Goal: Task Accomplishment & Management: Complete application form

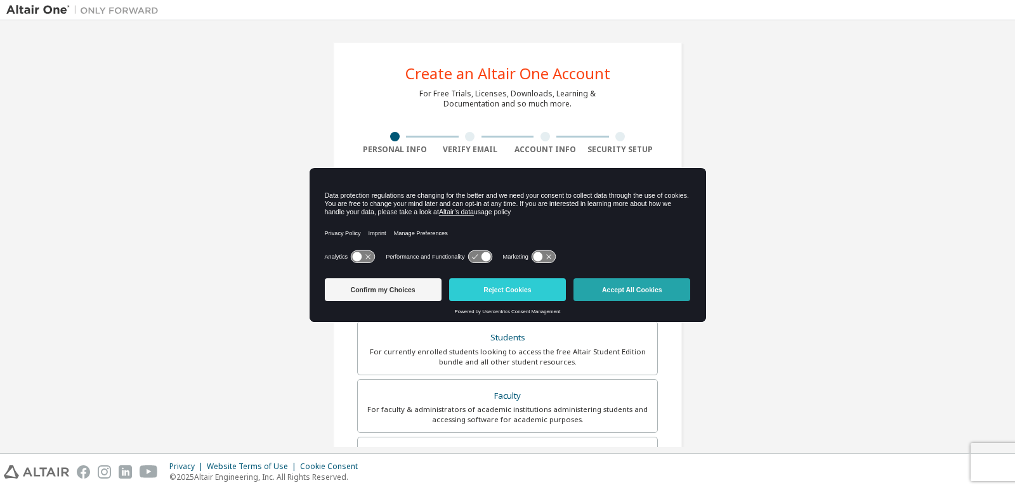
click at [653, 287] on button "Accept All Cookies" at bounding box center [631, 290] width 117 height 23
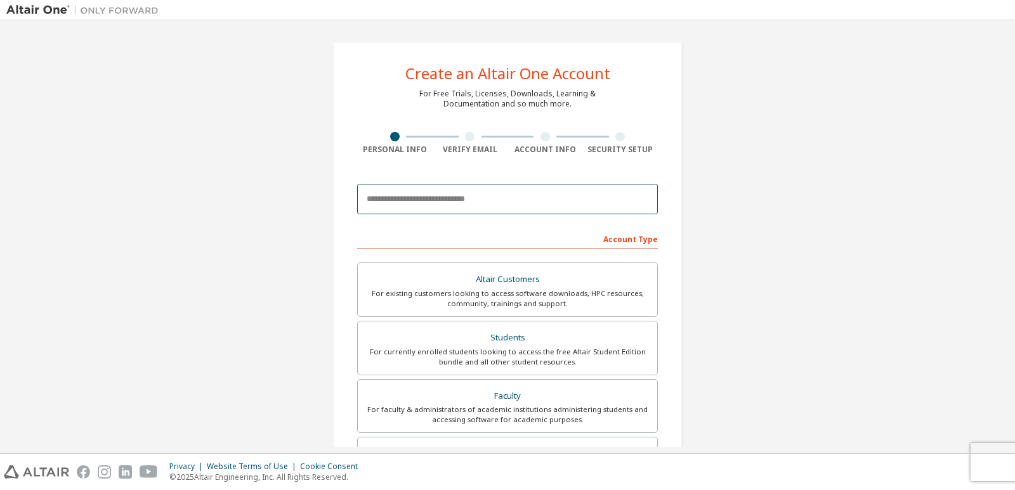
click at [524, 201] on input "email" at bounding box center [507, 199] width 301 height 30
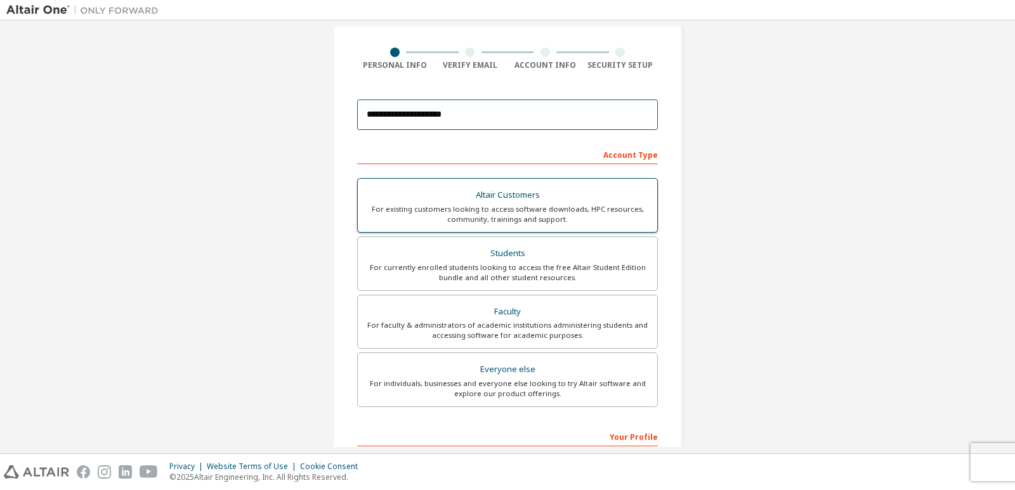
scroll to position [63, 0]
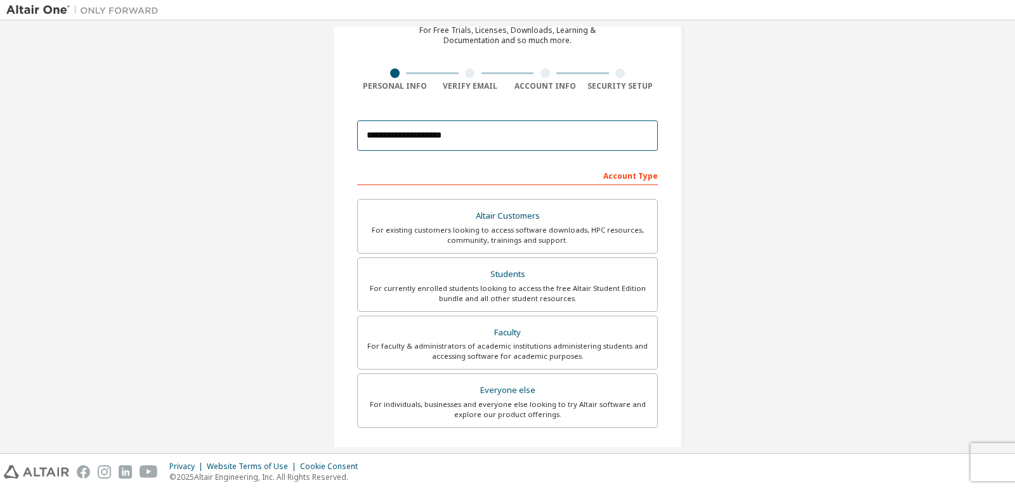
type input "**********"
click at [630, 173] on div "Account Type" at bounding box center [507, 175] width 301 height 20
click at [630, 180] on div "Account Type" at bounding box center [507, 175] width 301 height 20
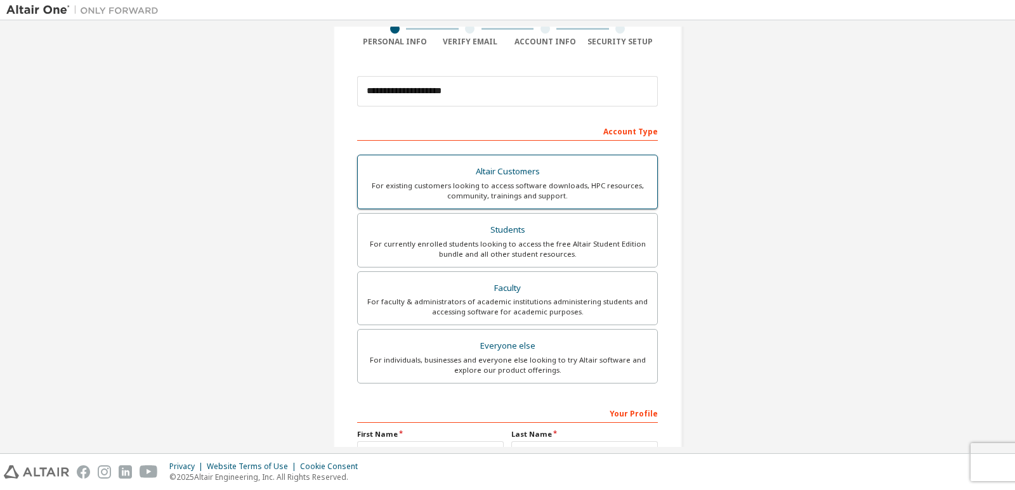
scroll to position [127, 0]
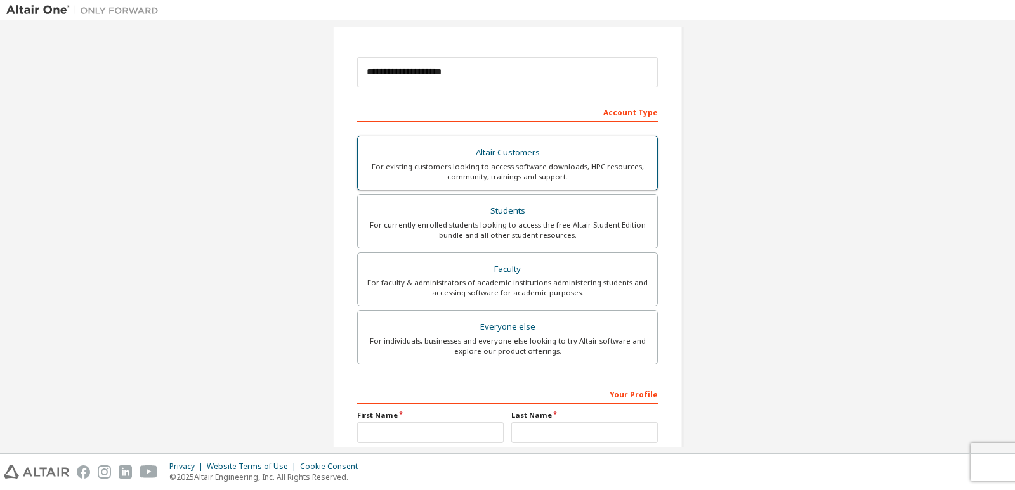
click at [536, 221] on div "For currently enrolled students looking to access the free Altair Student Editi…" at bounding box center [507, 230] width 284 height 20
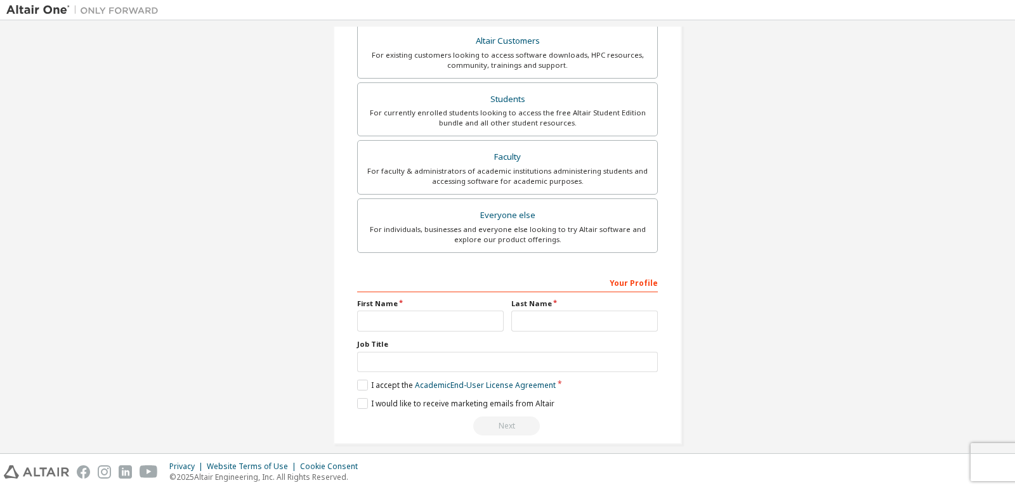
scroll to position [294, 0]
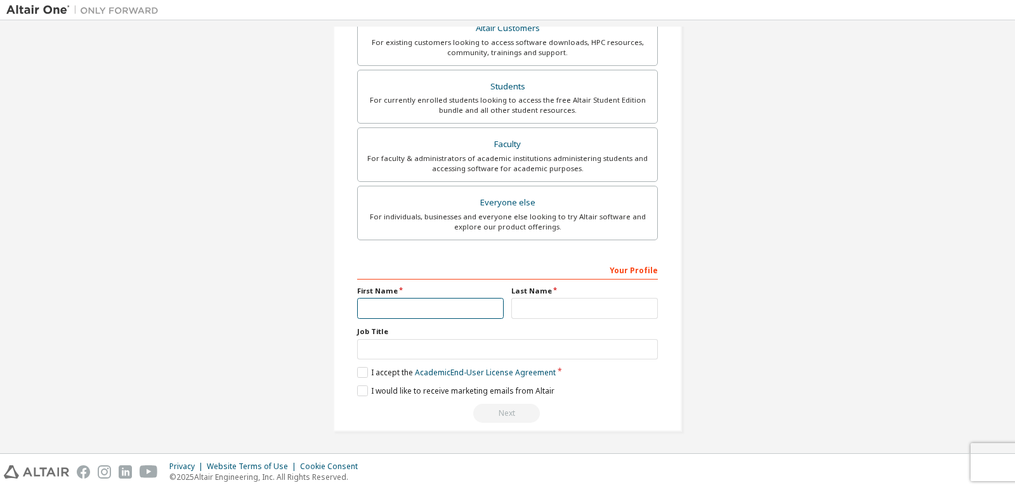
click at [443, 310] on input "text" at bounding box center [430, 308] width 147 height 21
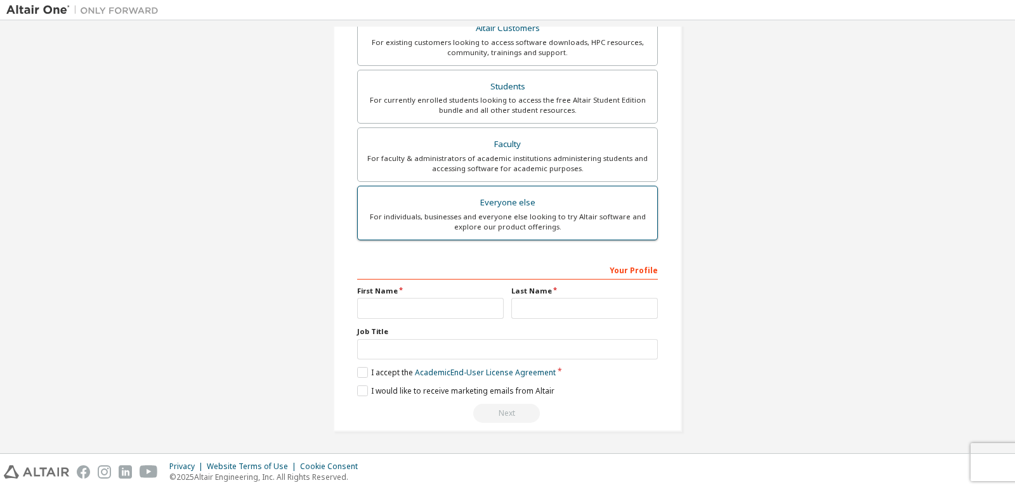
click at [523, 201] on div "Everyone else" at bounding box center [507, 203] width 284 height 18
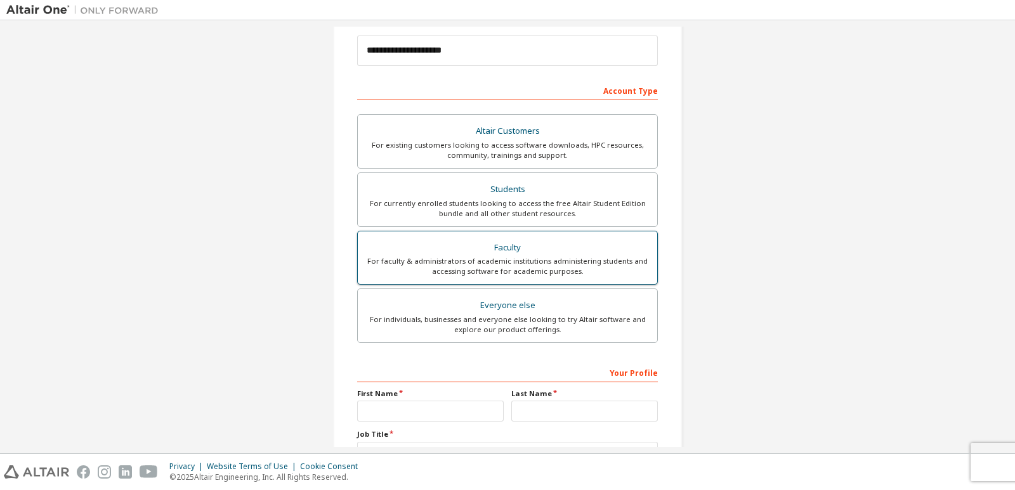
scroll to position [190, 0]
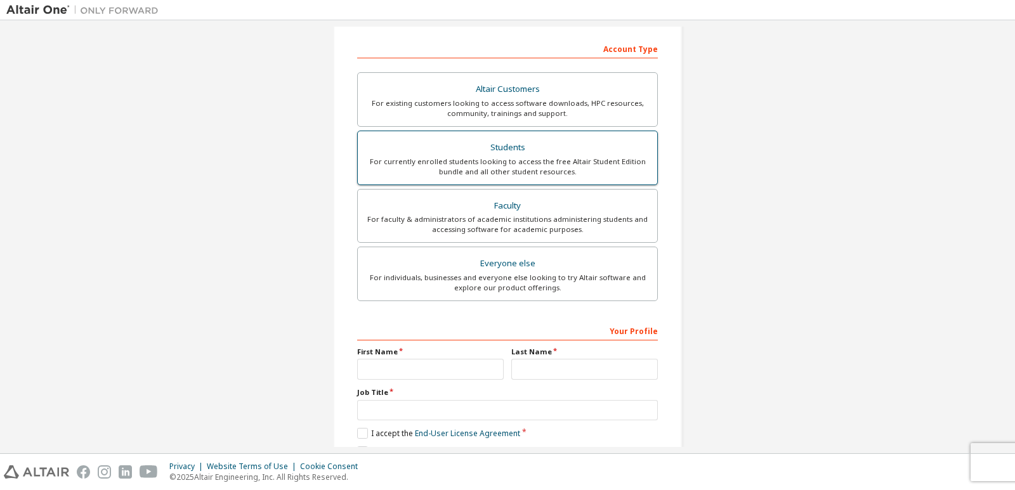
click at [511, 148] on div "Students" at bounding box center [507, 148] width 284 height 18
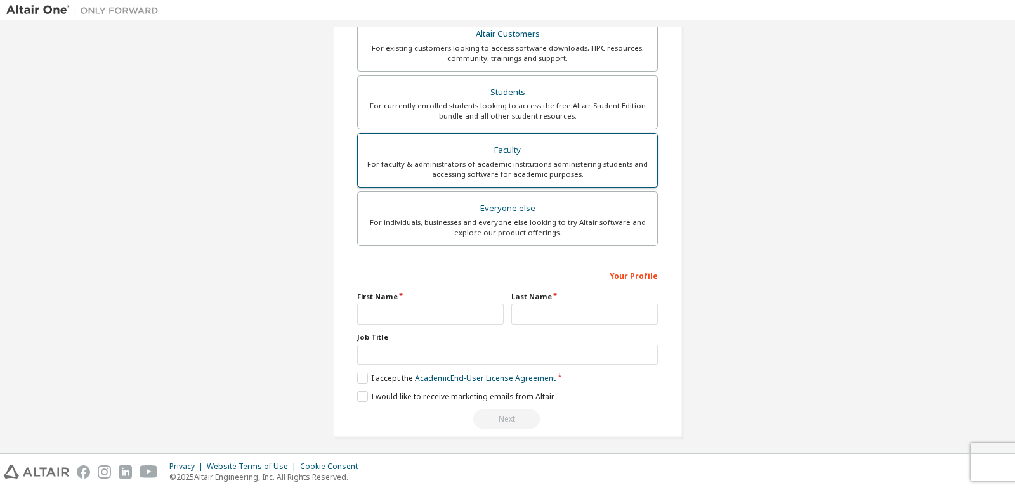
scroll to position [294, 0]
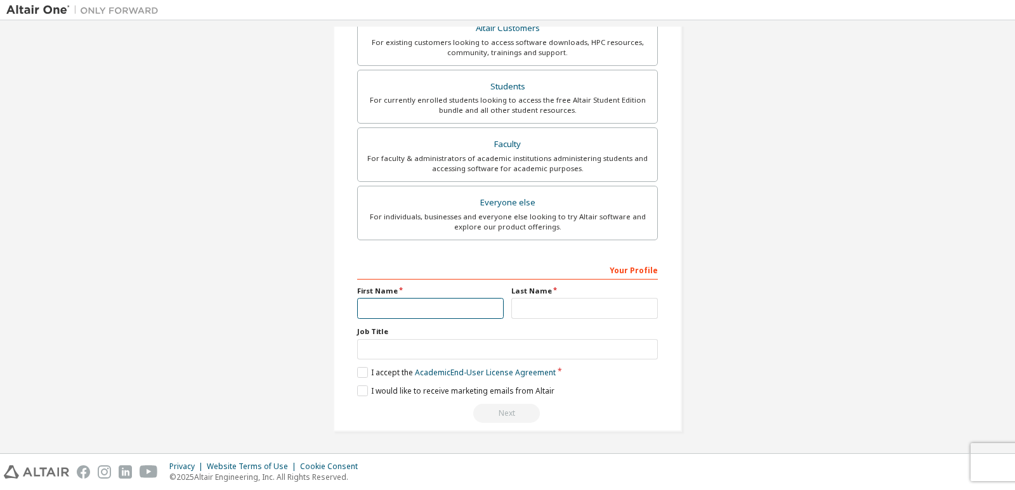
click at [416, 309] on input "text" at bounding box center [430, 308] width 147 height 21
type input "*"
type input "**********"
click at [596, 315] on input "text" at bounding box center [584, 308] width 147 height 21
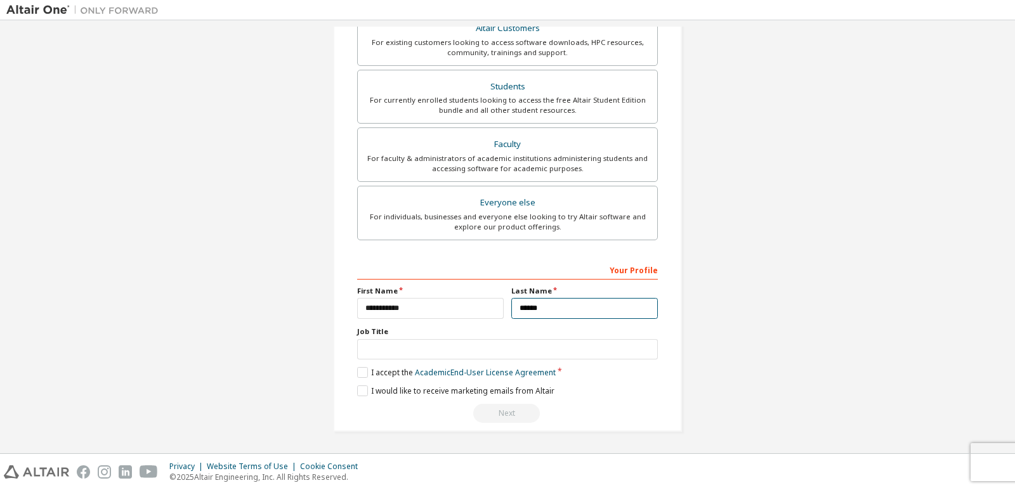
type input "******"
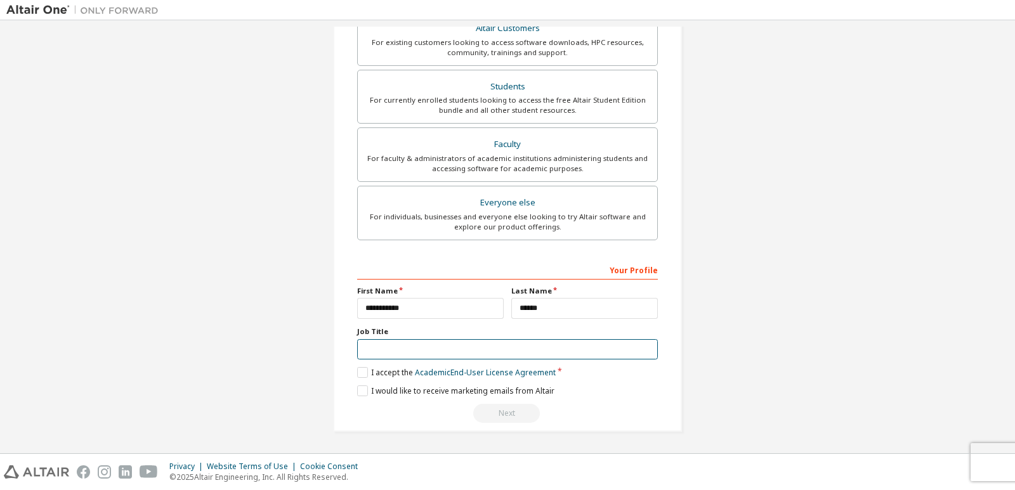
click at [407, 353] on input "text" at bounding box center [507, 349] width 301 height 21
type input "*******"
click at [357, 370] on label "I accept the Academic End-User License Agreement" at bounding box center [456, 372] width 199 height 11
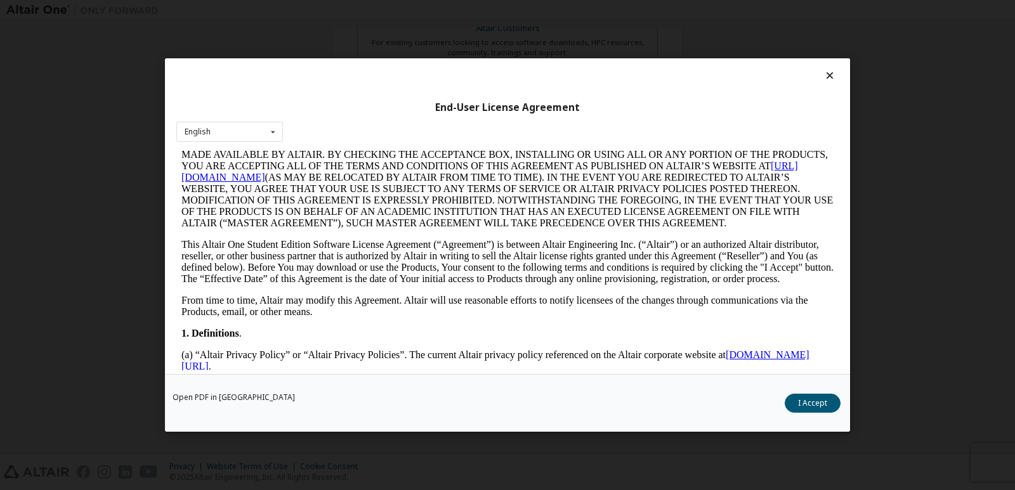
scroll to position [317, 0]
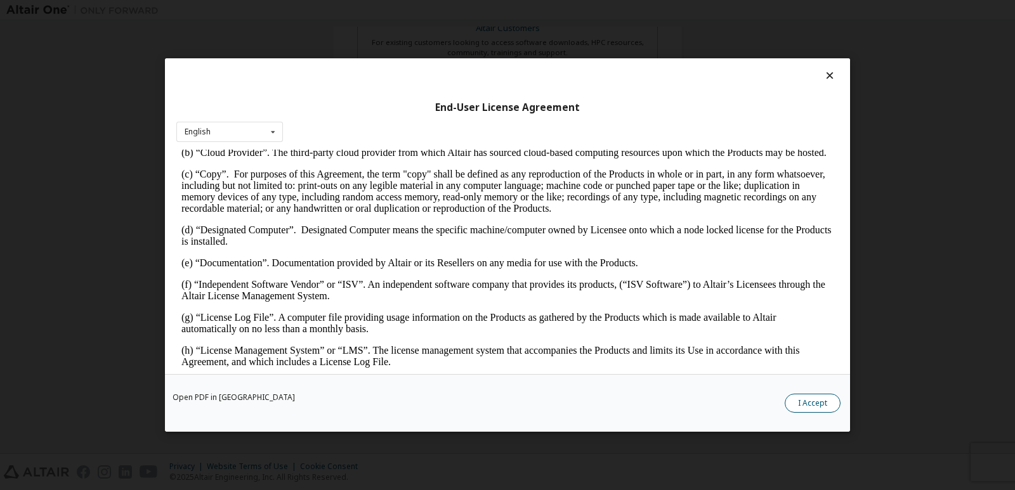
click at [817, 404] on button "I Accept" at bounding box center [813, 403] width 56 height 19
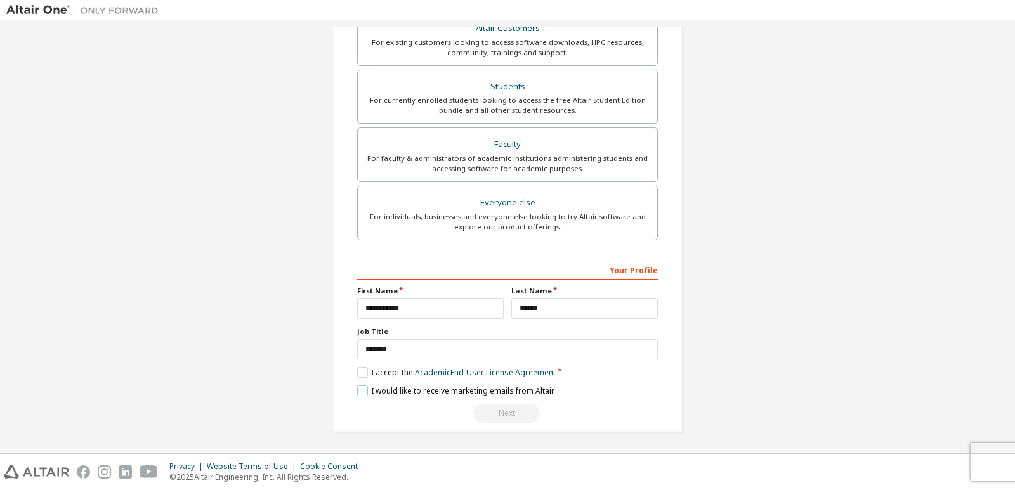
click at [357, 389] on label "I would like to receive marketing emails from Altair" at bounding box center [455, 391] width 197 height 11
click at [487, 412] on div "Next" at bounding box center [507, 413] width 301 height 19
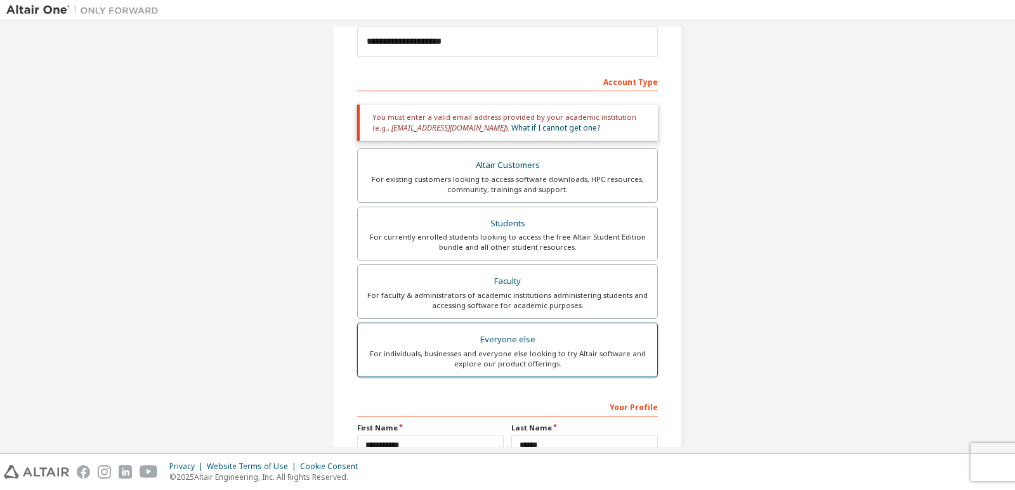
scroll to position [167, 0]
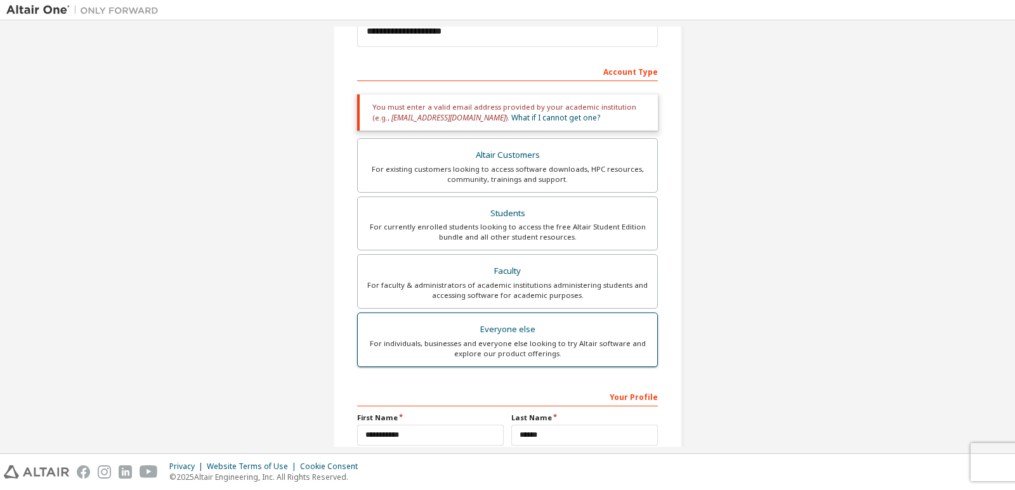
click at [491, 324] on div "Everyone else" at bounding box center [507, 330] width 284 height 18
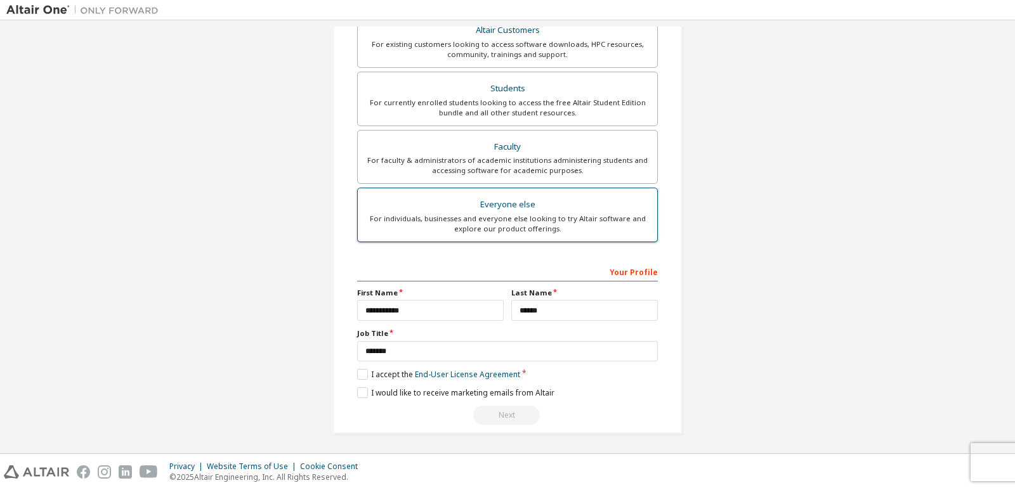
scroll to position [251, 0]
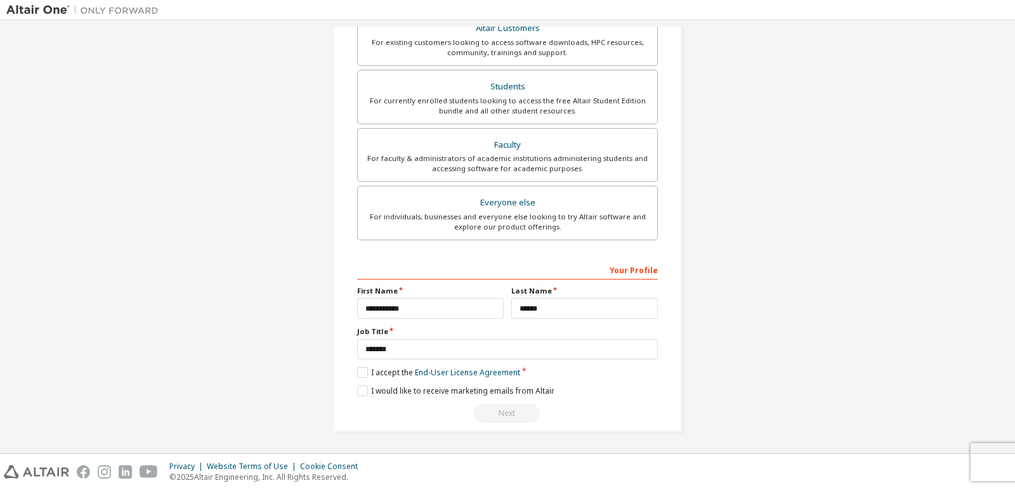
click at [503, 412] on div "Next" at bounding box center [507, 413] width 301 height 19
click at [357, 372] on label "I accept the End-User License Agreement" at bounding box center [438, 372] width 163 height 11
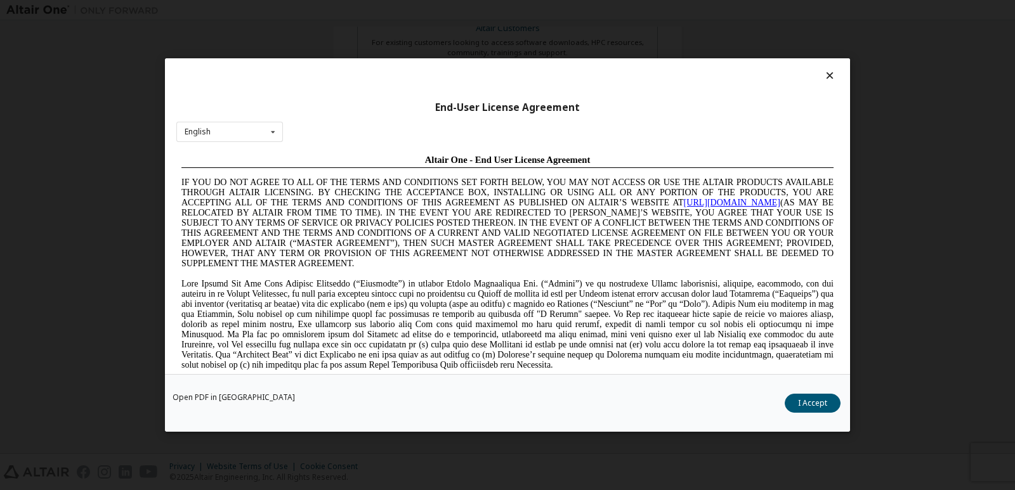
scroll to position [0, 0]
click at [818, 403] on button "I Accept" at bounding box center [813, 403] width 56 height 19
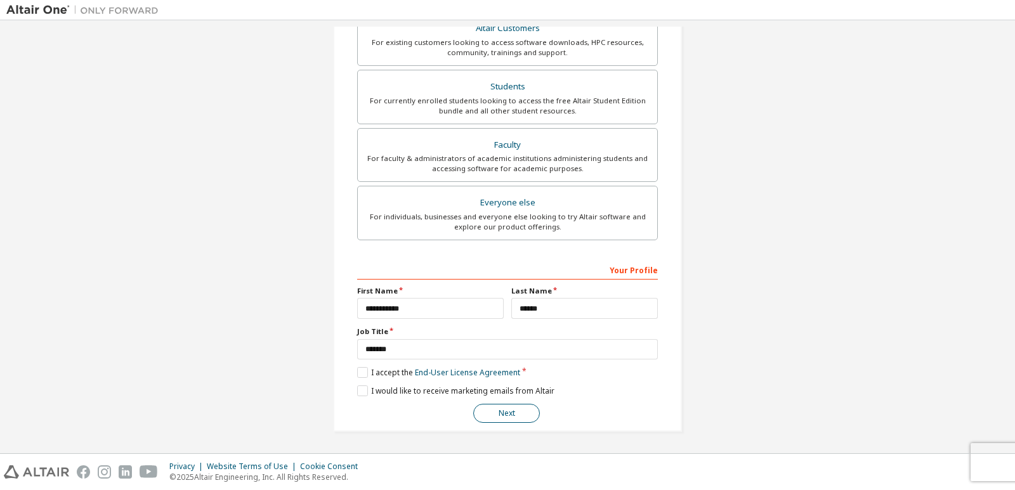
click at [511, 411] on button "Next" at bounding box center [506, 413] width 67 height 19
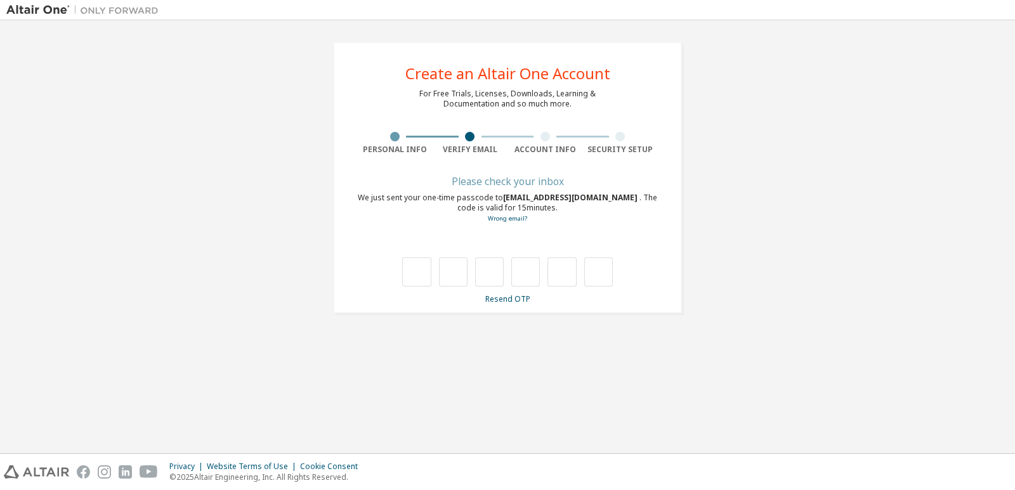
type input "*"
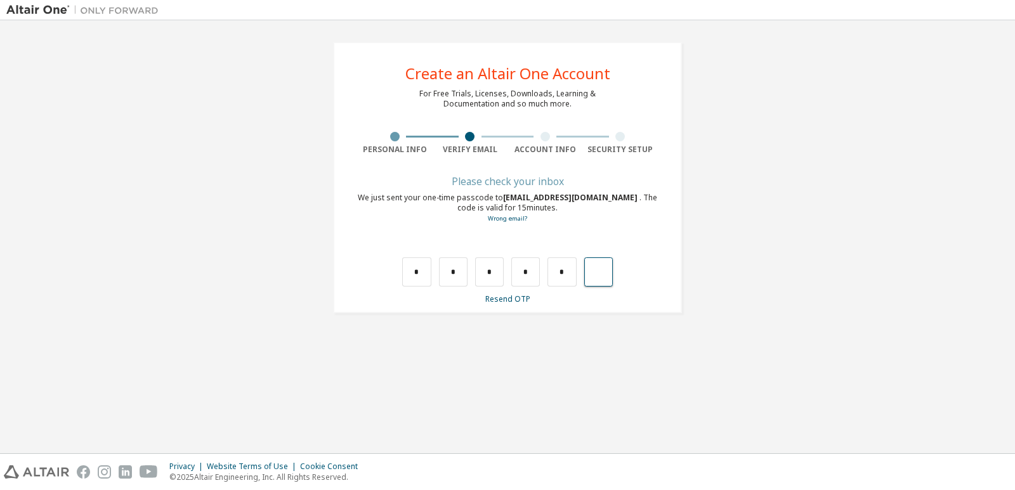
type input "*"
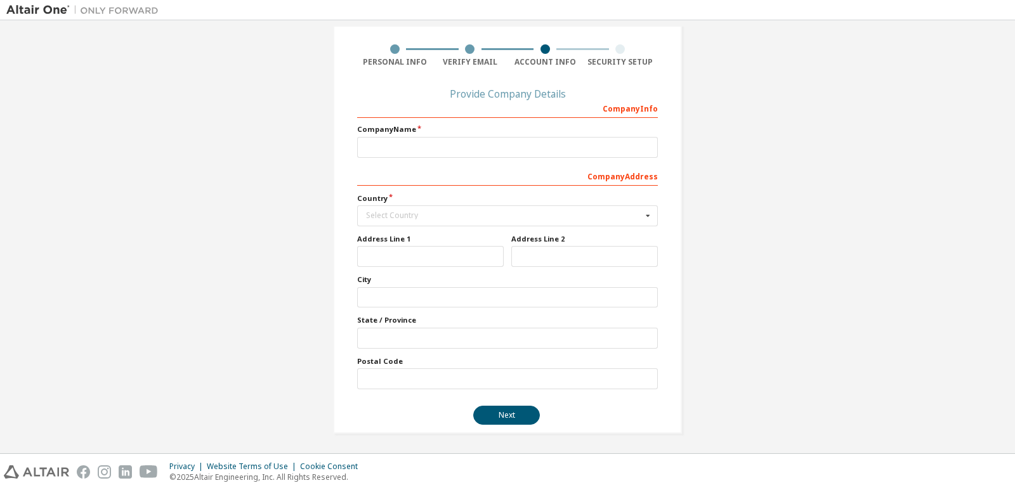
scroll to position [89, 0]
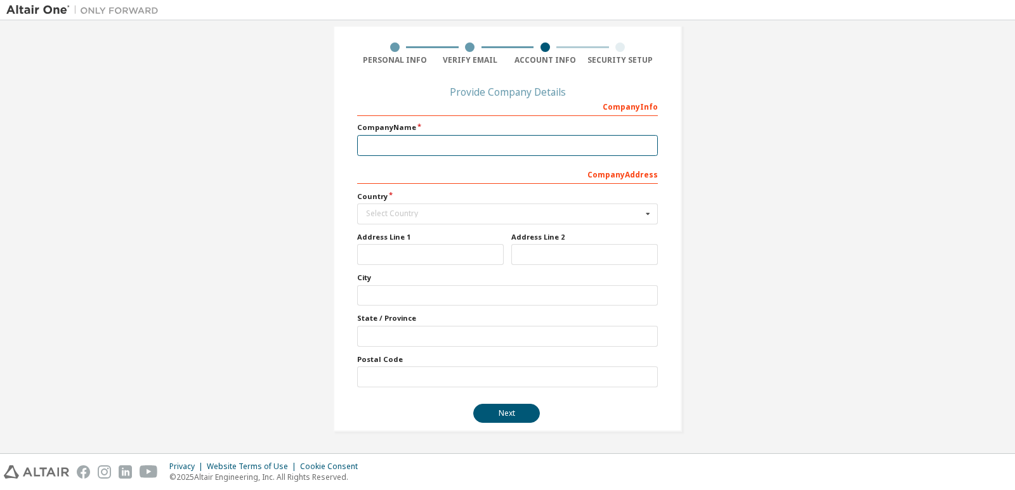
click at [480, 143] on input "text" at bounding box center [507, 145] width 301 height 21
type input "**********"
click at [612, 215] on div "Select Country" at bounding box center [504, 214] width 276 height 8
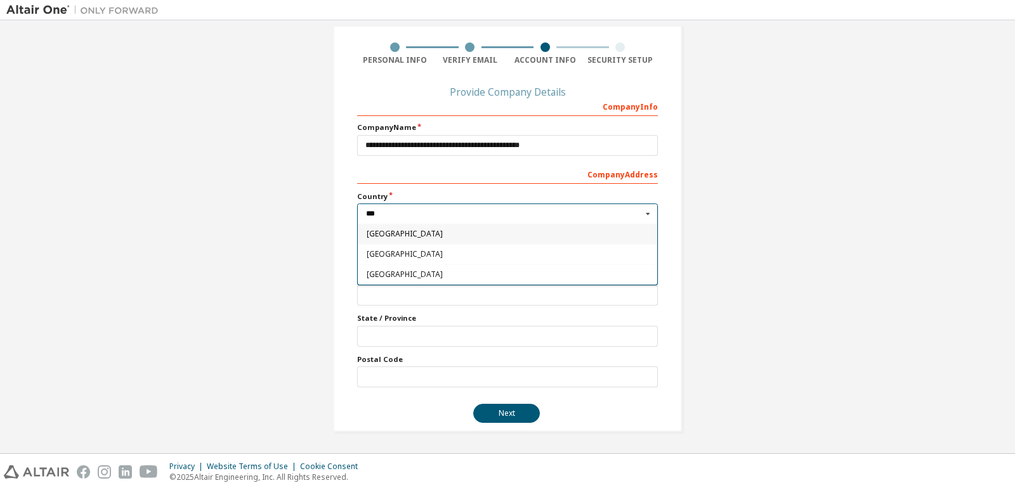
scroll to position [0, 0]
type input "***"
click at [509, 263] on div "India" at bounding box center [507, 254] width 299 height 20
type input "***"
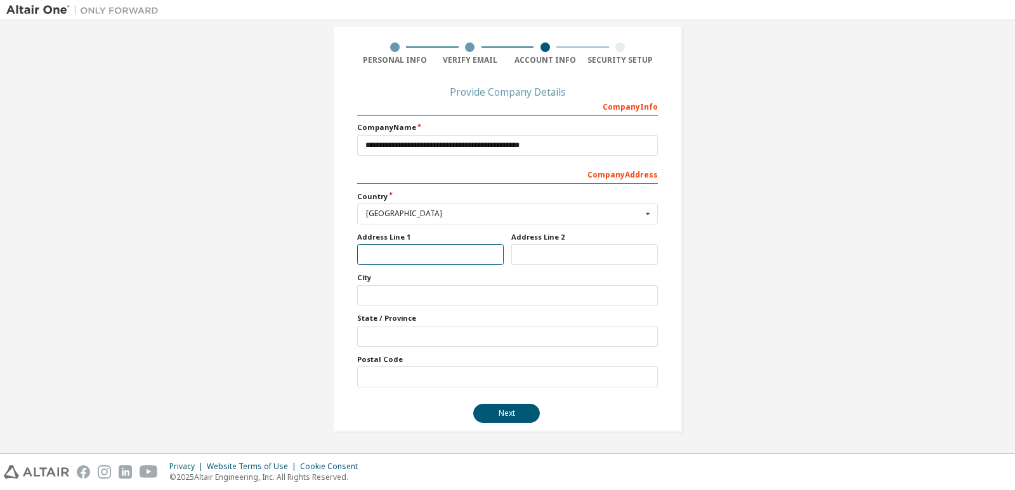
click at [443, 263] on input "text" at bounding box center [430, 254] width 147 height 21
type input "*********"
click at [617, 265] on input "text" at bounding box center [584, 254] width 147 height 21
type input "**********"
click at [416, 293] on input "text" at bounding box center [507, 295] width 301 height 21
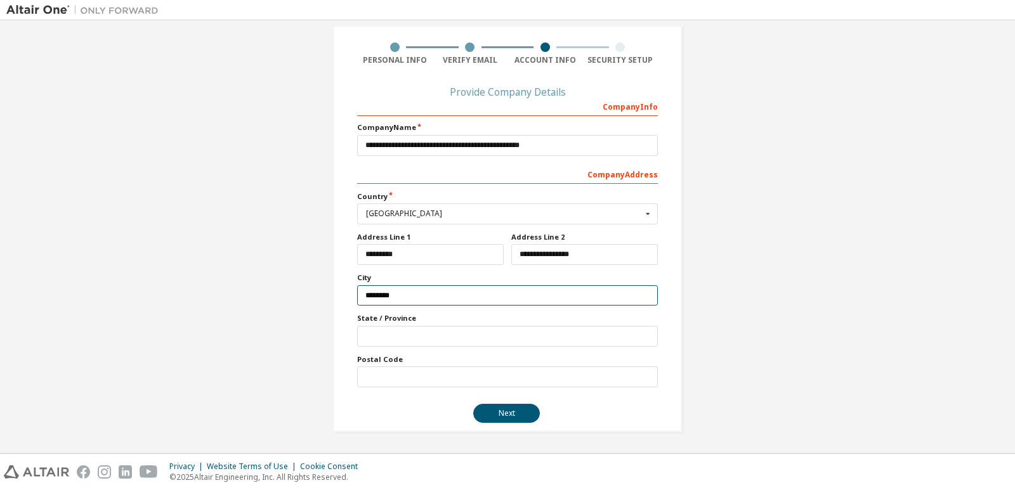
type input "********"
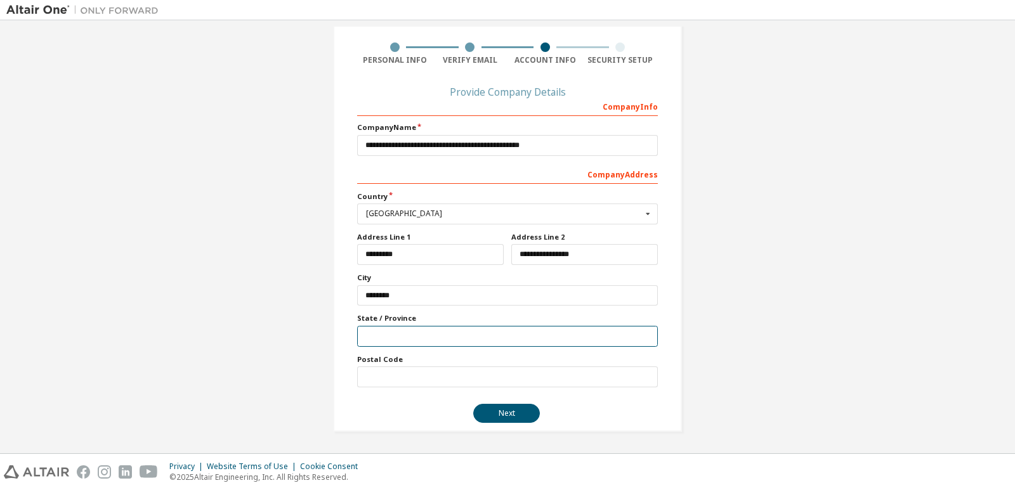
drag, startPoint x: 383, startPoint y: 336, endPoint x: 394, endPoint y: 365, distance: 31.1
click at [383, 337] on input "text" at bounding box center [507, 336] width 301 height 21
type input "*********"
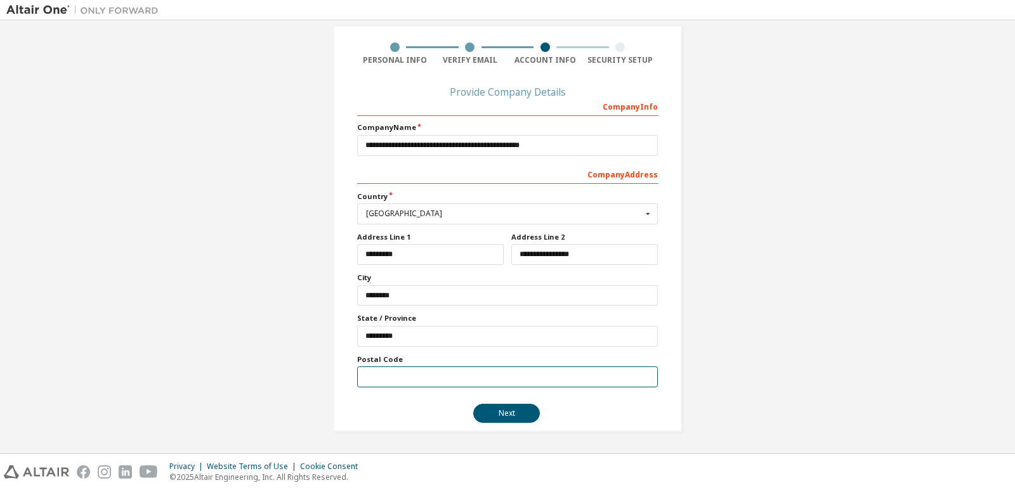
click at [413, 384] on input "text" at bounding box center [507, 377] width 301 height 21
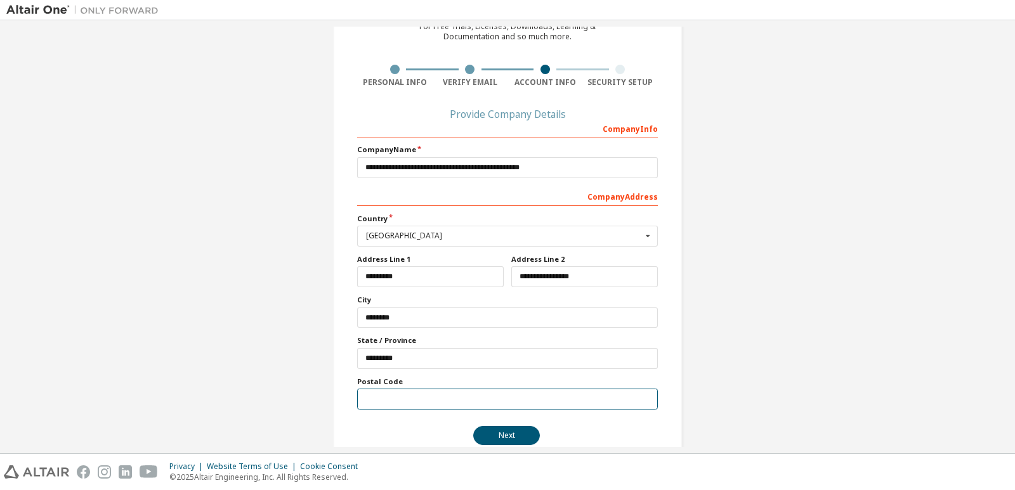
scroll to position [89, 0]
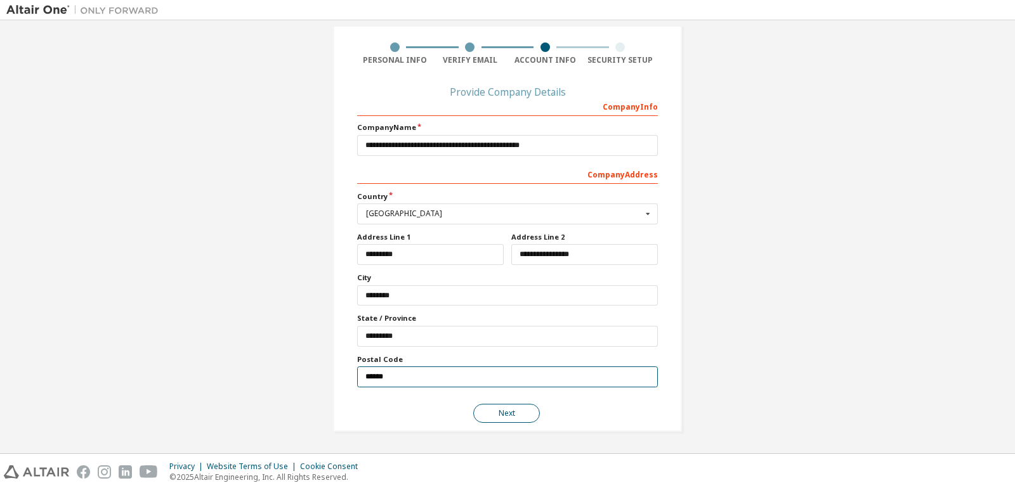
type input "******"
click at [496, 417] on button "Next" at bounding box center [506, 413] width 67 height 19
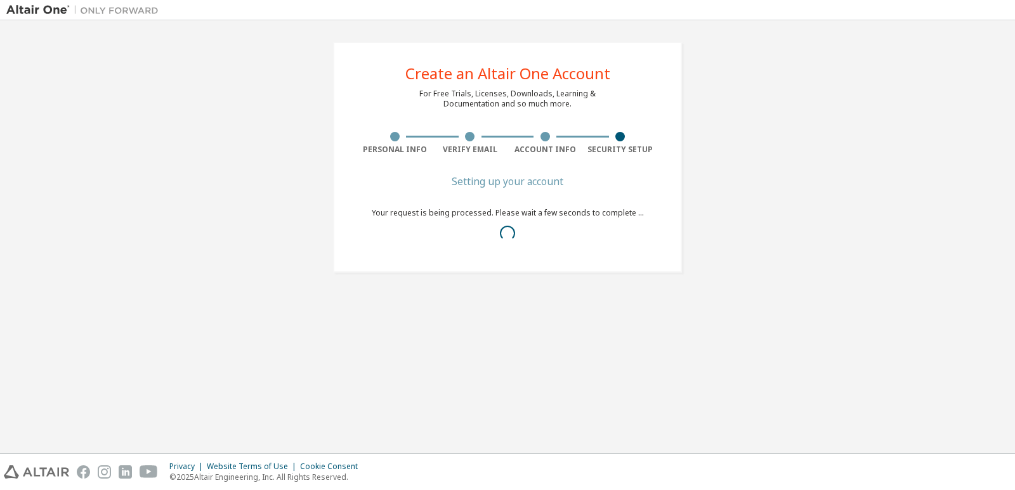
scroll to position [0, 0]
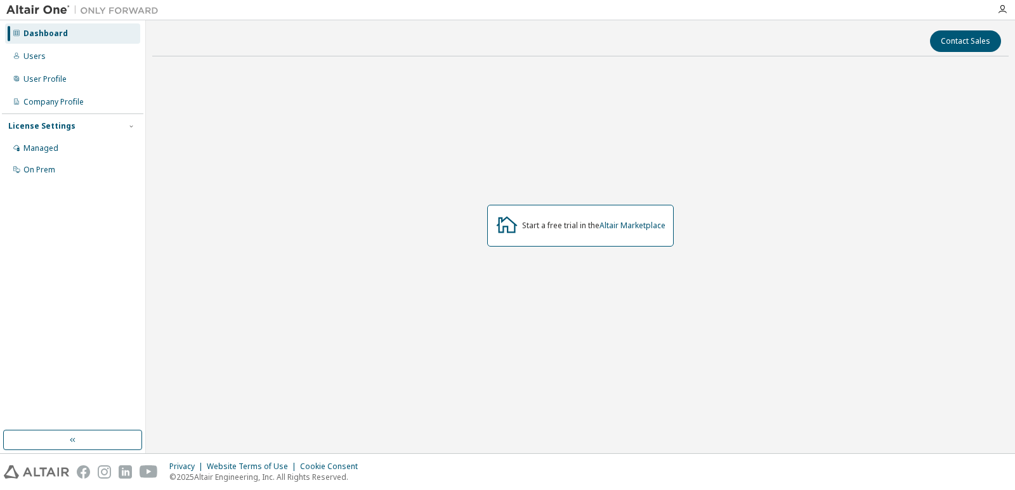
click at [541, 230] on div "Start a free trial in the Altair Marketplace" at bounding box center [593, 226] width 143 height 10
click at [51, 53] on div "Users" at bounding box center [72, 56] width 135 height 20
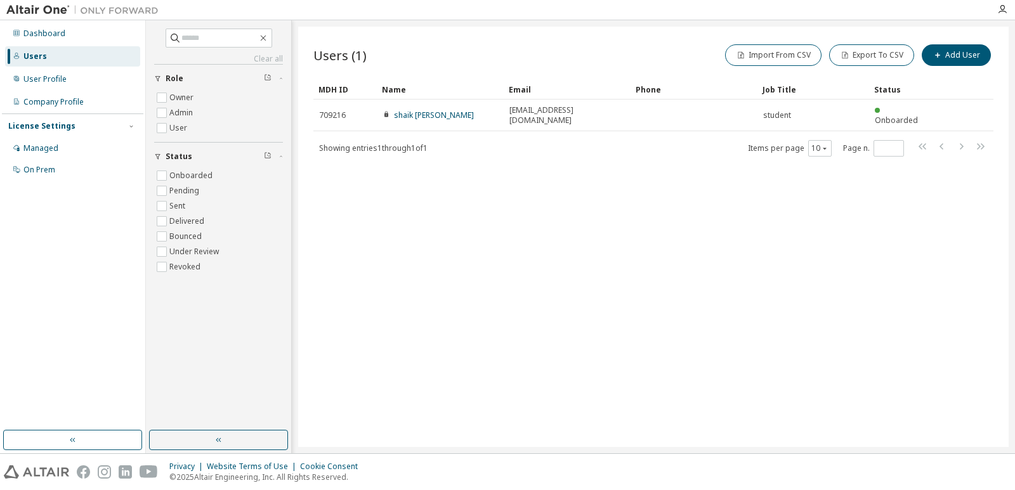
click at [397, 249] on div "Users (1) Import From CSV Export To CSV Add User Clear Load Save Save As Field …" at bounding box center [653, 237] width 711 height 421
